Goal: Task Accomplishment & Management: Manage account settings

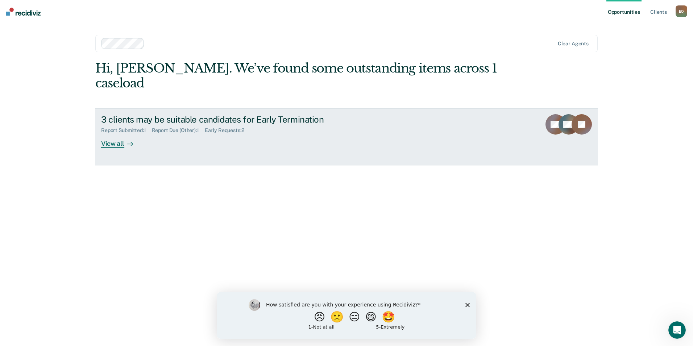
click at [121, 133] on div "View all" at bounding box center [121, 140] width 41 height 14
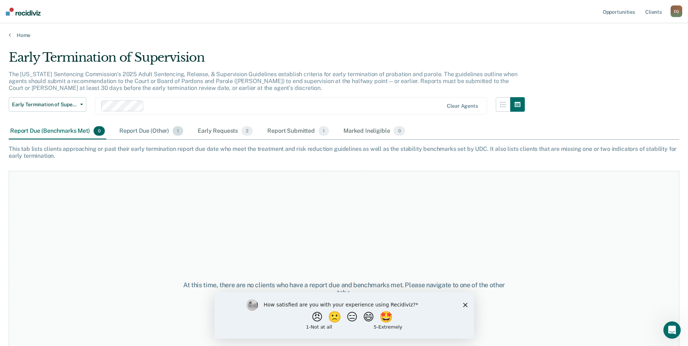
click at [135, 128] on div "Report Due (Other) 1" at bounding box center [151, 131] width 67 height 16
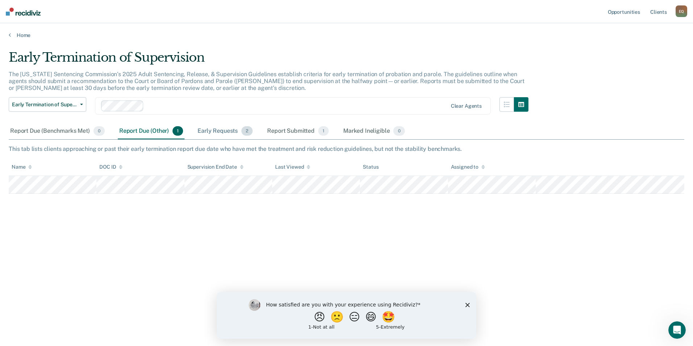
click at [223, 125] on div "Early Requests 2" at bounding box center [225, 131] width 58 height 16
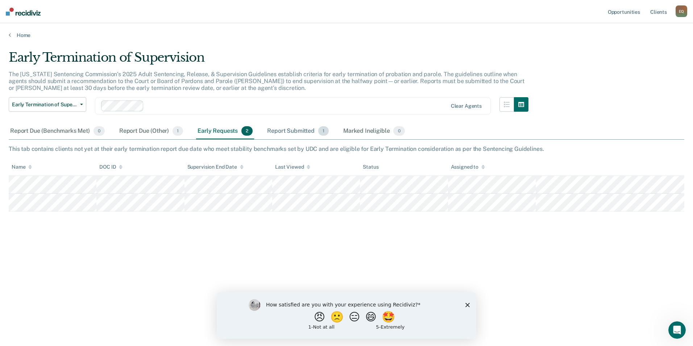
click at [281, 129] on div "Report Submitted 1" at bounding box center [298, 131] width 65 height 16
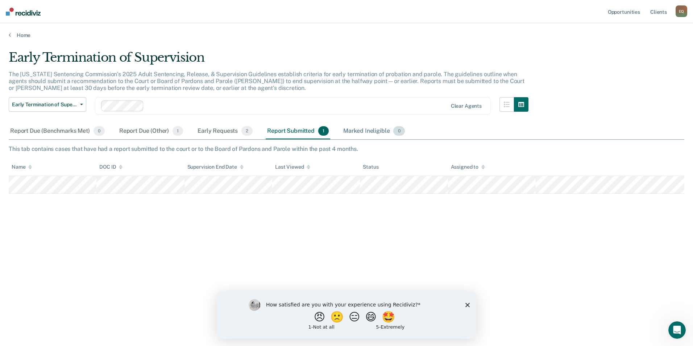
click at [358, 129] on div "Marked Ineligible 0" at bounding box center [374, 131] width 65 height 16
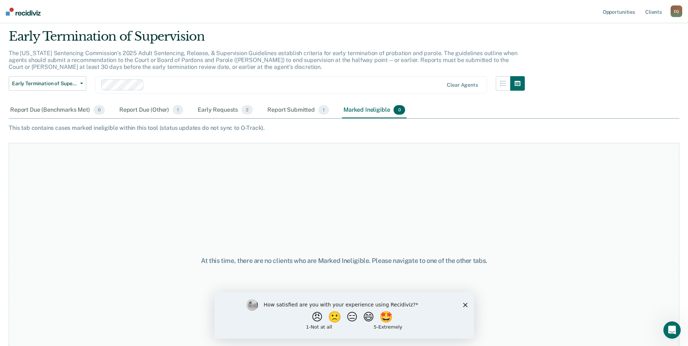
scroll to position [54, 0]
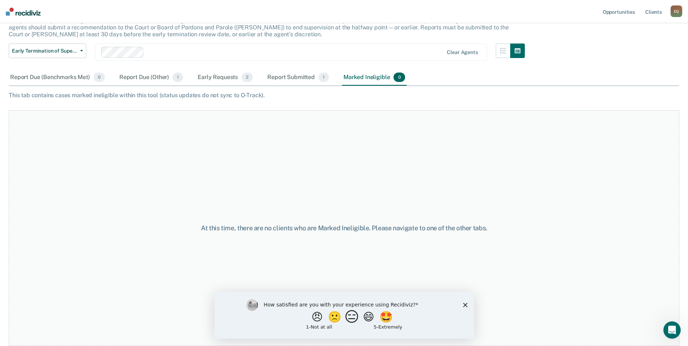
click at [350, 319] on button "😑" at bounding box center [352, 316] width 17 height 15
click at [380, 319] on input "Enter text..." at bounding box center [337, 321] width 149 height 15
click at [463, 311] on div "What is the reason for the score that you gave?" at bounding box center [344, 317] width 260 height 44
click at [465, 307] on polygon "Close survey" at bounding box center [465, 308] width 4 height 4
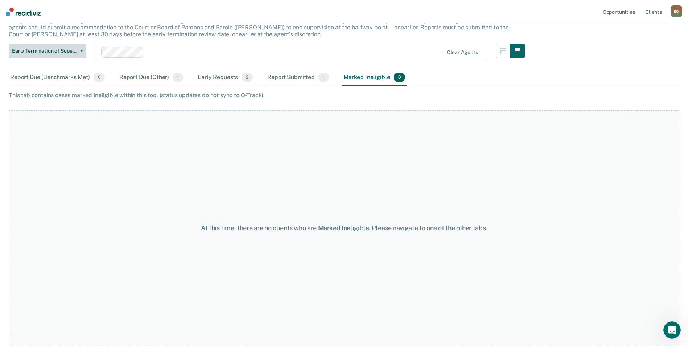
click at [49, 50] on span "Early Termination of Supervision" at bounding box center [44, 51] width 65 height 6
click at [135, 235] on div "At this time, there are no clients who are Marked Ineligible. Please navigate t…" at bounding box center [344, 228] width 670 height 236
click at [152, 83] on div "Report Due (Other) 1" at bounding box center [151, 78] width 67 height 16
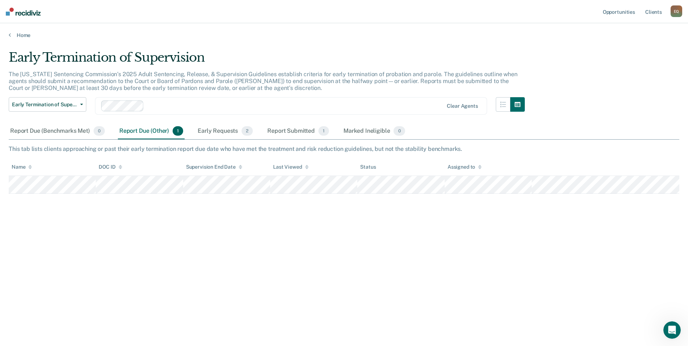
scroll to position [0, 0]
click at [228, 129] on div "Early Requests 2" at bounding box center [225, 131] width 58 height 16
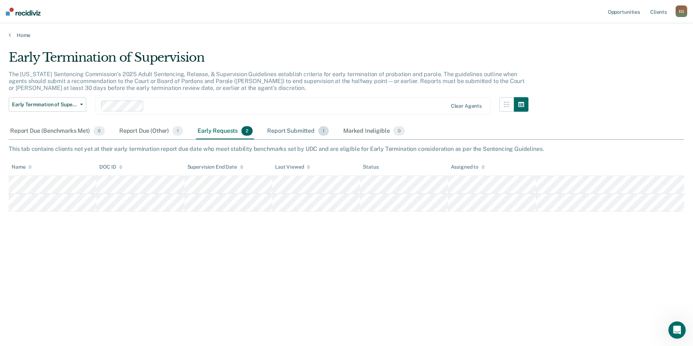
click at [287, 130] on div "Report Submitted 1" at bounding box center [298, 131] width 65 height 16
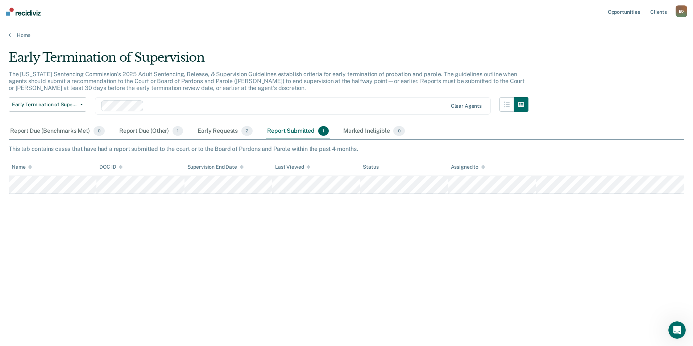
click at [364, 123] on div "Early Termination of Supervision Early Termination of Supervision Clear agents" at bounding box center [269, 110] width 520 height 26
click at [364, 125] on div "Marked Ineligible 0" at bounding box center [374, 131] width 65 height 16
